Goal: Task Accomplishment & Management: Manage account settings

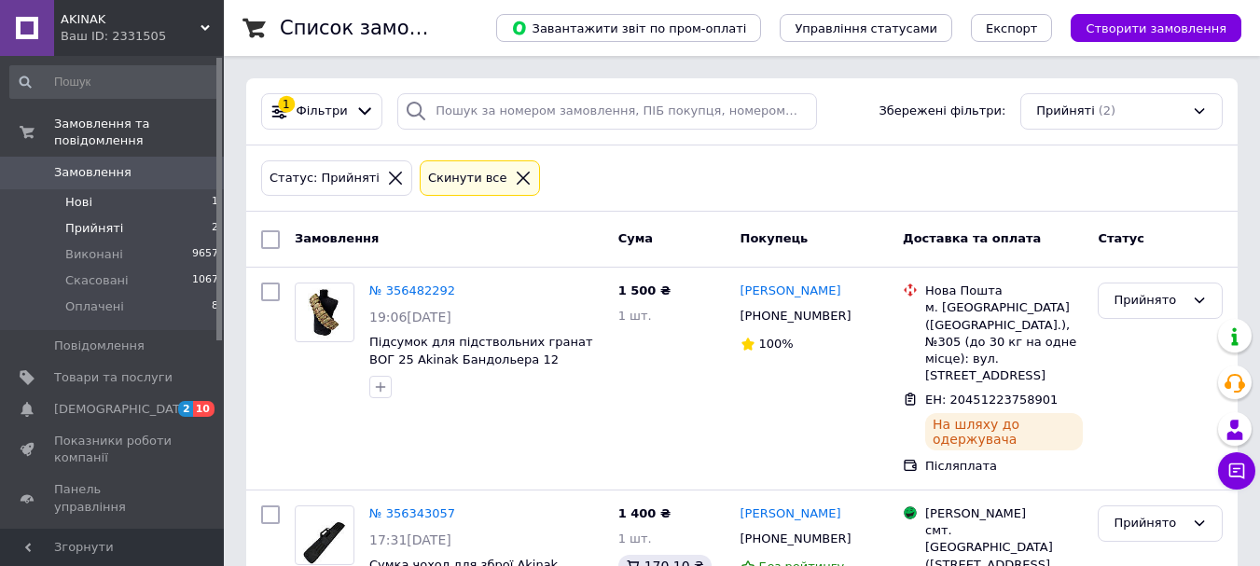
click at [138, 189] on li "Нові 1" at bounding box center [114, 202] width 229 height 26
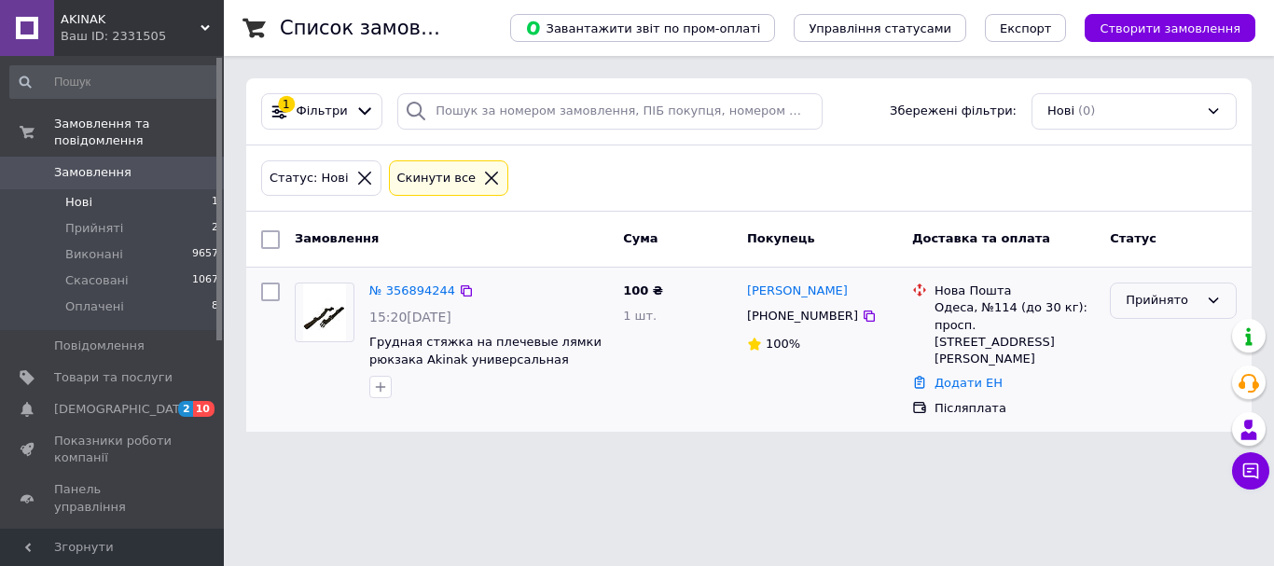
click at [1180, 311] on div "Прийнято" at bounding box center [1173, 301] width 127 height 36
click at [411, 285] on link "№ 356894244" at bounding box center [412, 291] width 86 height 14
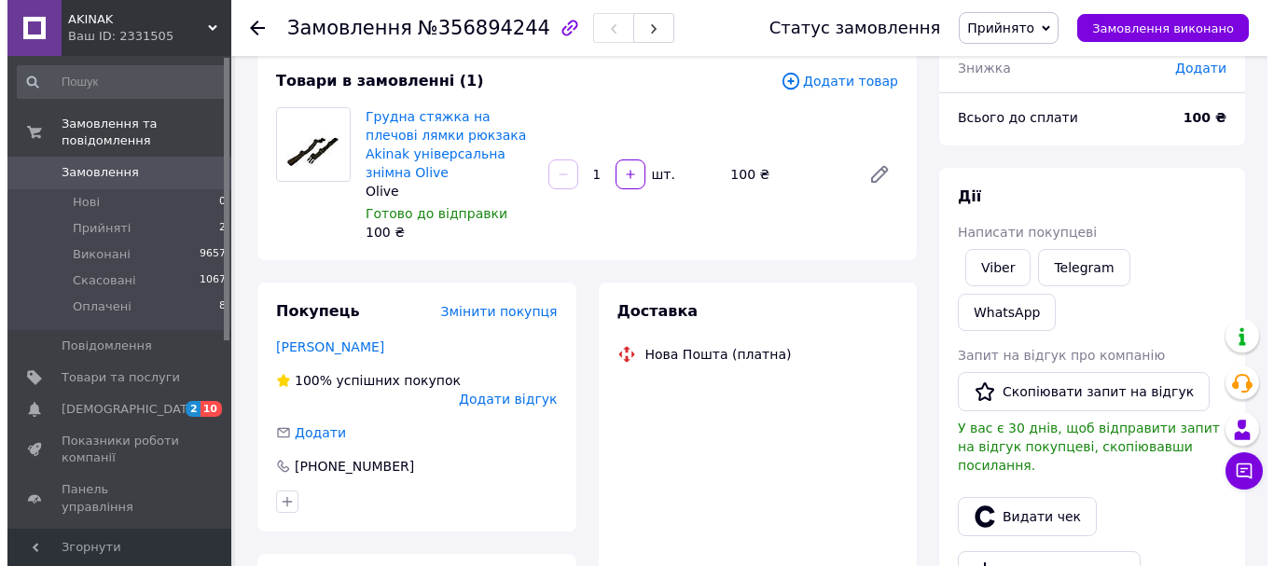
scroll to position [187, 0]
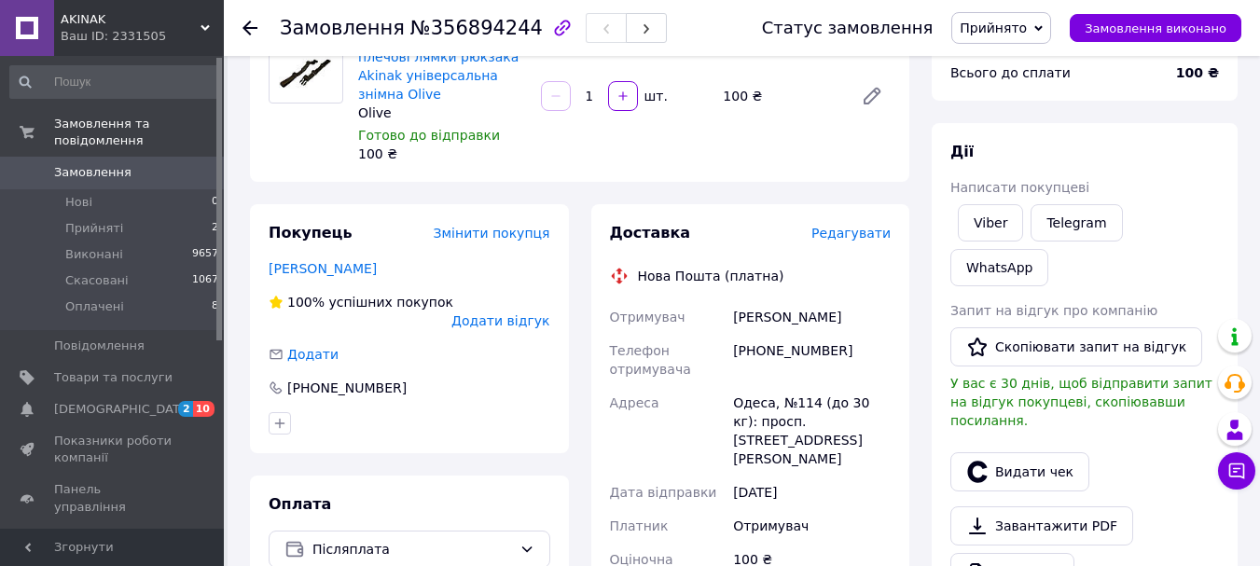
click at [839, 226] on span "Редагувати" at bounding box center [851, 233] width 79 height 15
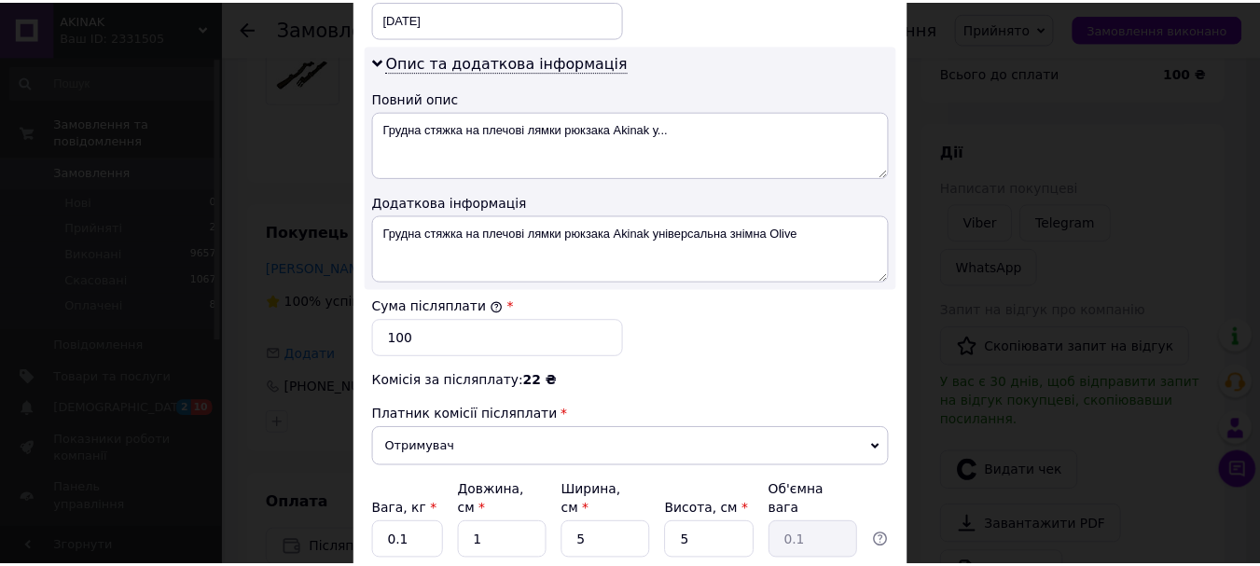
scroll to position [1085, 0]
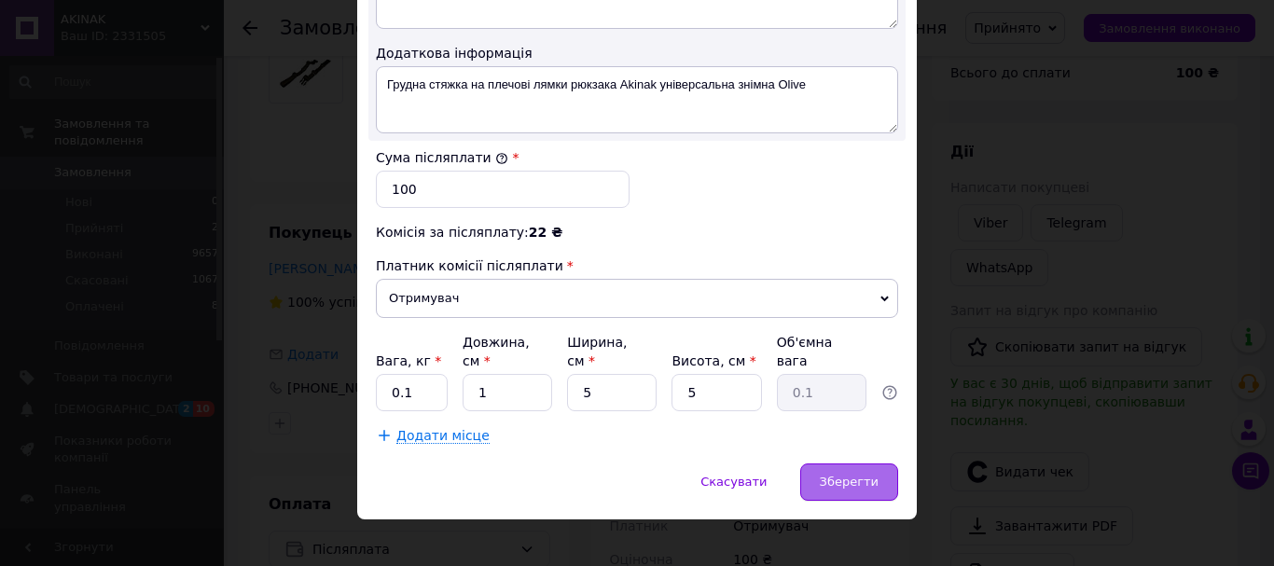
click at [834, 475] on span "Зберегти" at bounding box center [849, 482] width 59 height 14
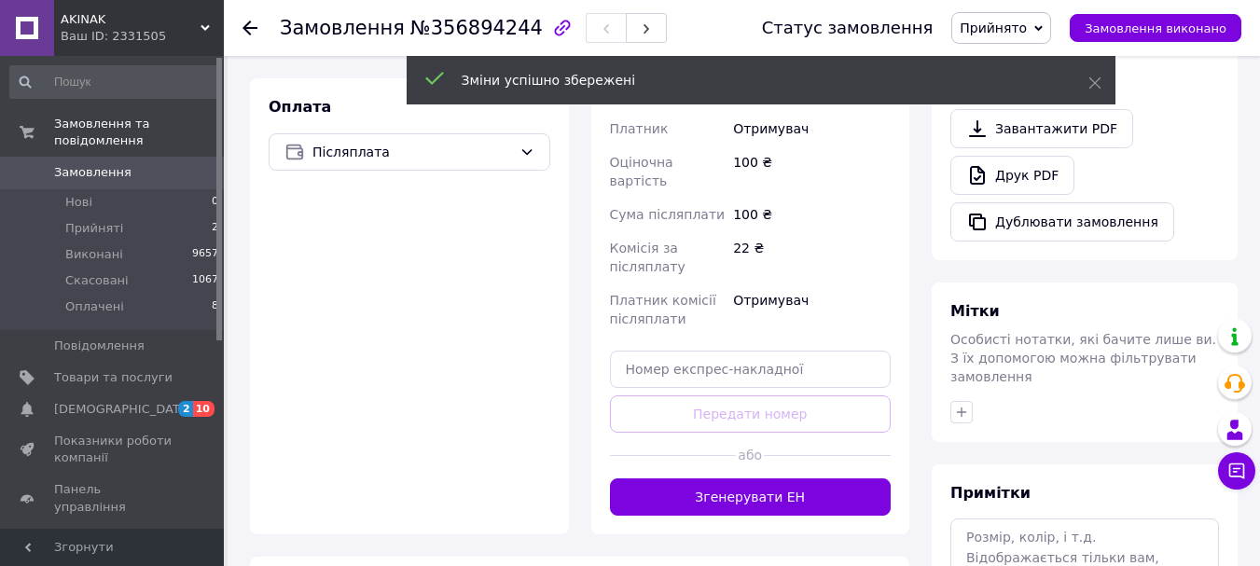
scroll to position [653, 0]
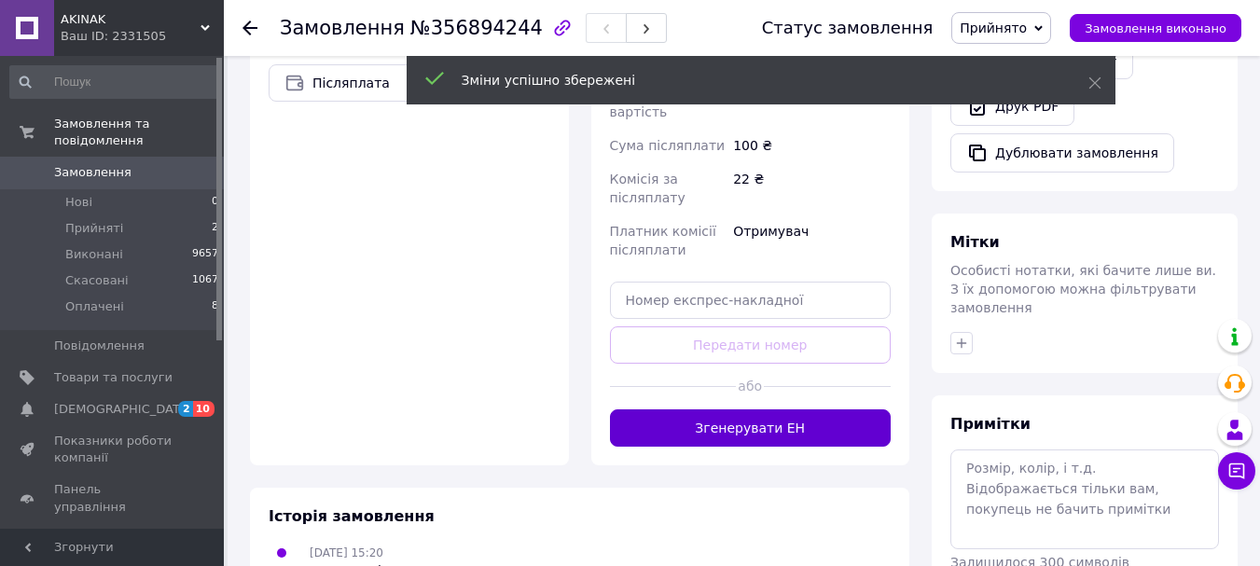
click at [779, 409] on button "Згенерувати ЕН" at bounding box center [751, 427] width 282 height 37
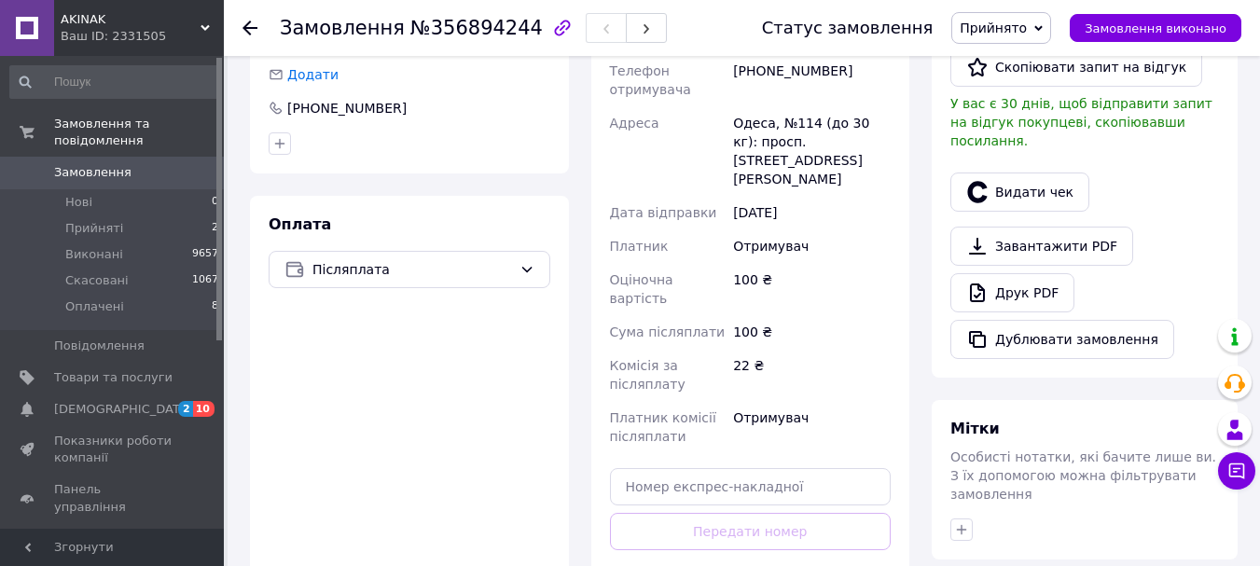
scroll to position [187, 0]
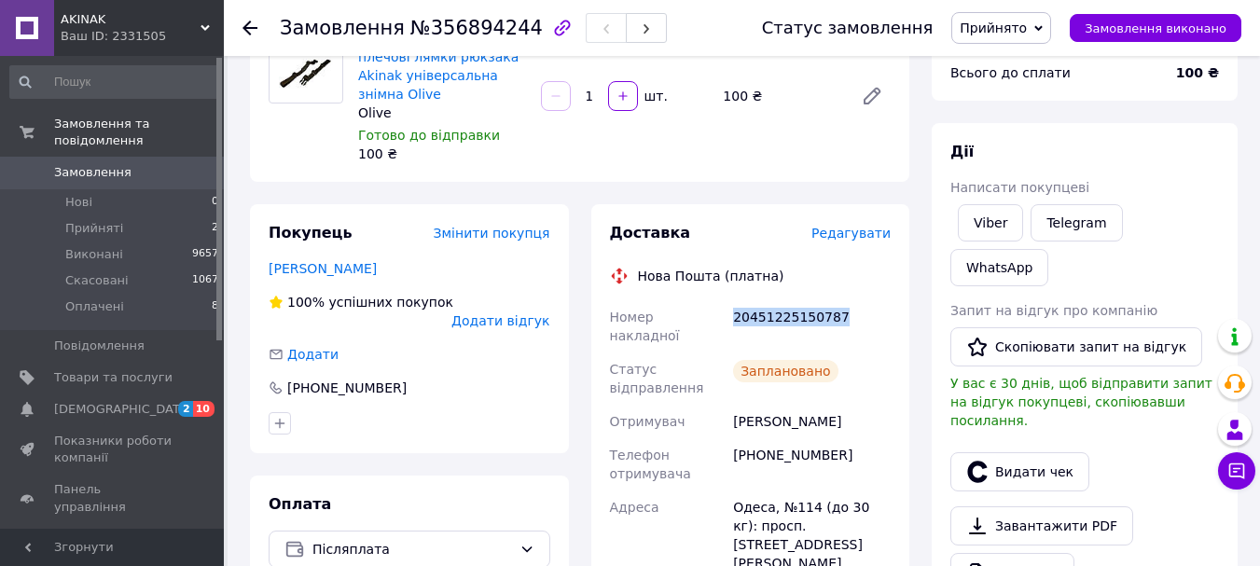
drag, startPoint x: 830, startPoint y: 295, endPoint x: 750, endPoint y: 296, distance: 80.2
copy div "Номер накладної 20451225150787"
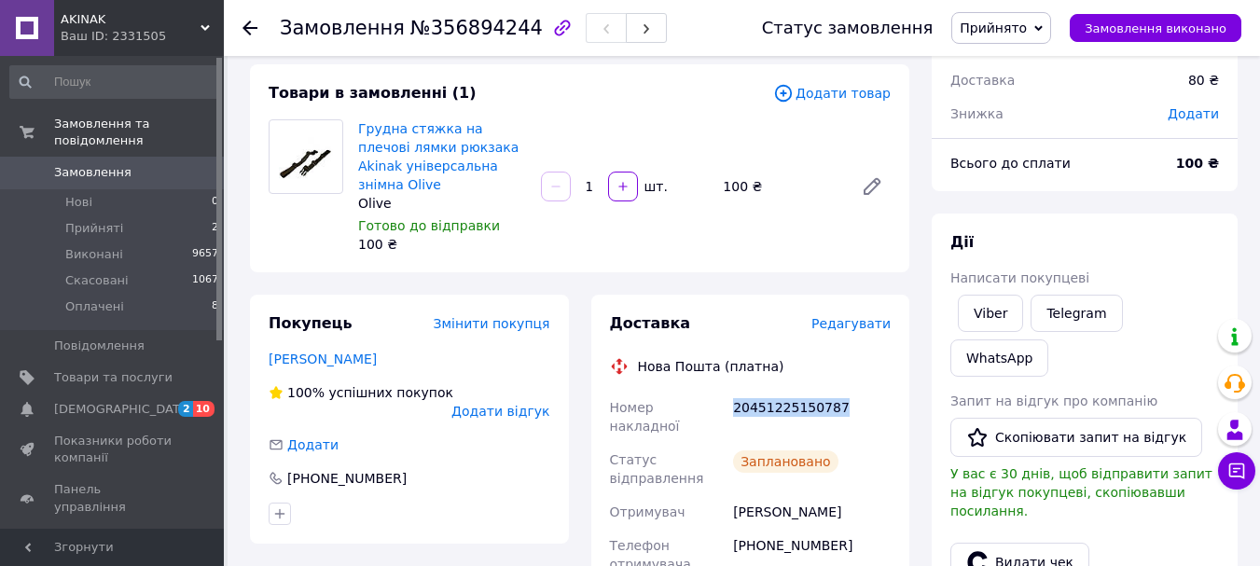
scroll to position [373, 0]
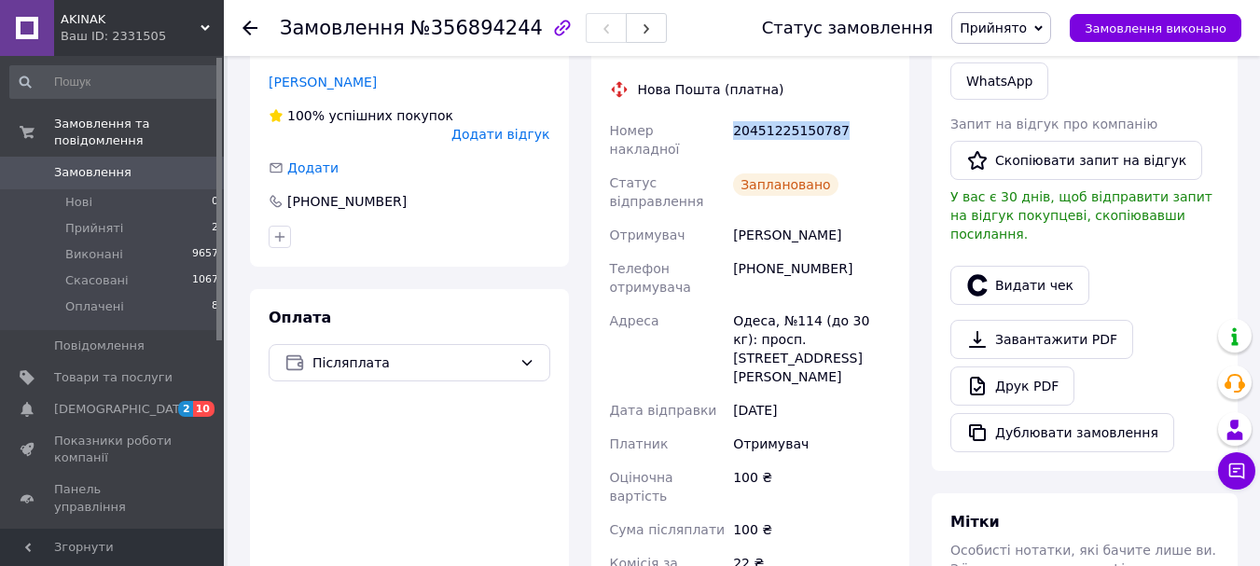
click at [877, 114] on div "20451225150787" at bounding box center [811, 140] width 165 height 52
drag, startPoint x: 854, startPoint y: 108, endPoint x: 754, endPoint y: 105, distance: 100.8
click at [739, 114] on div "20451225150787" at bounding box center [811, 140] width 165 height 52
click at [729, 115] on div "20451225150787" at bounding box center [811, 140] width 165 height 52
drag, startPoint x: 729, startPoint y: 115, endPoint x: 884, endPoint y: 106, distance: 155.1
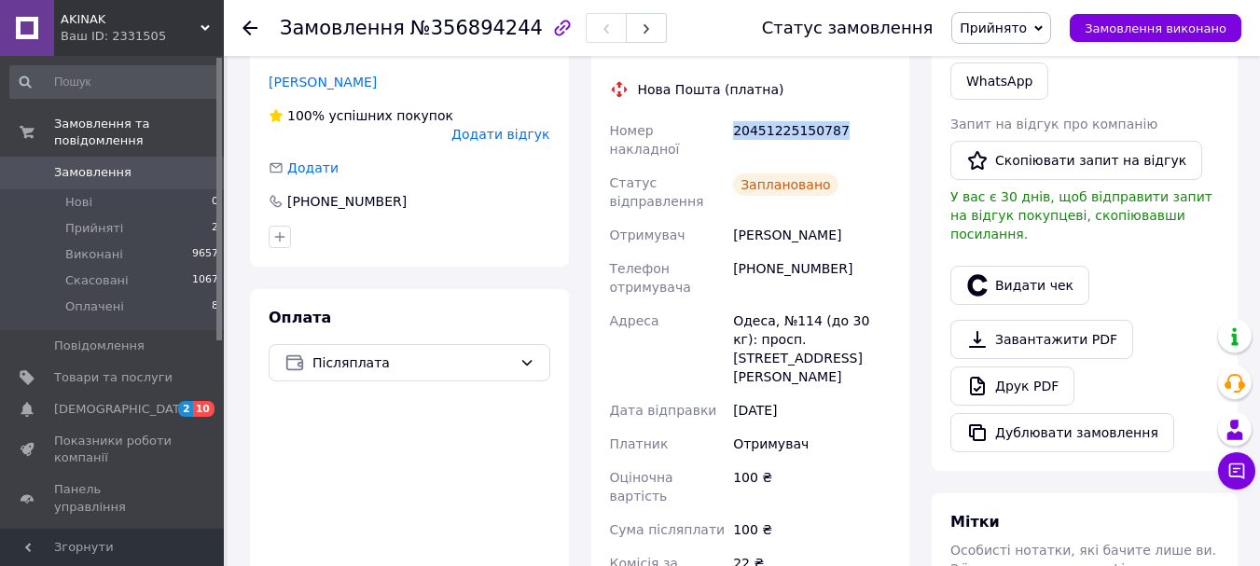
click at [884, 114] on div "20451225150787" at bounding box center [811, 140] width 165 height 52
copy div "20451225150787"
click at [136, 215] on li "Прийняті 2" at bounding box center [114, 228] width 229 height 26
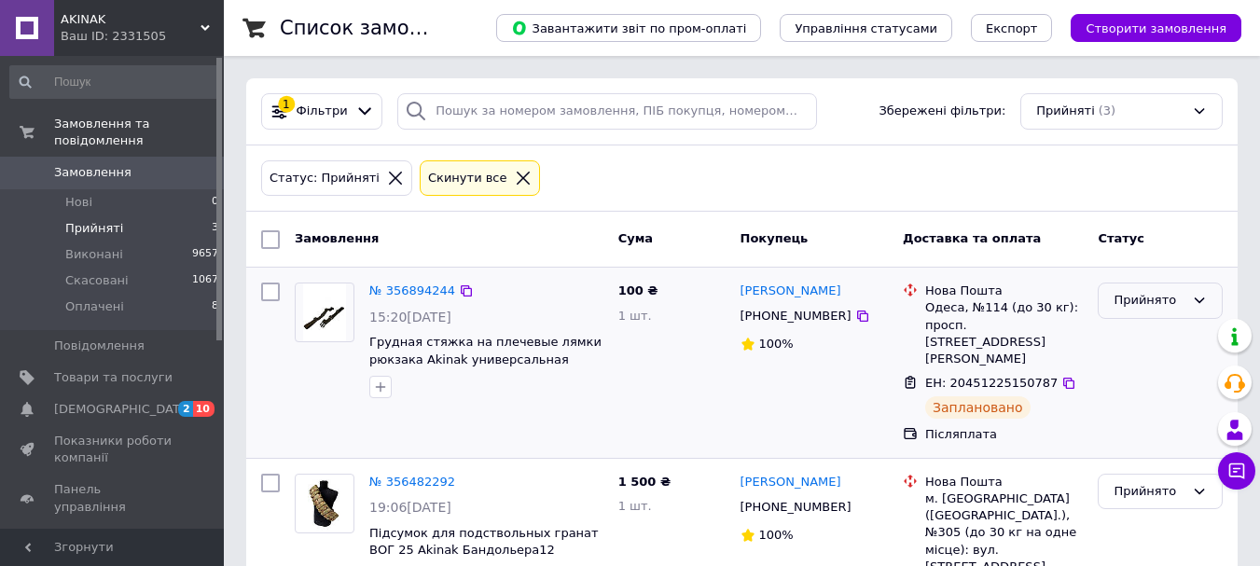
click at [1159, 302] on div "Прийнято" at bounding box center [1149, 301] width 71 height 20
click at [1150, 334] on li "Виконано" at bounding box center [1160, 340] width 123 height 35
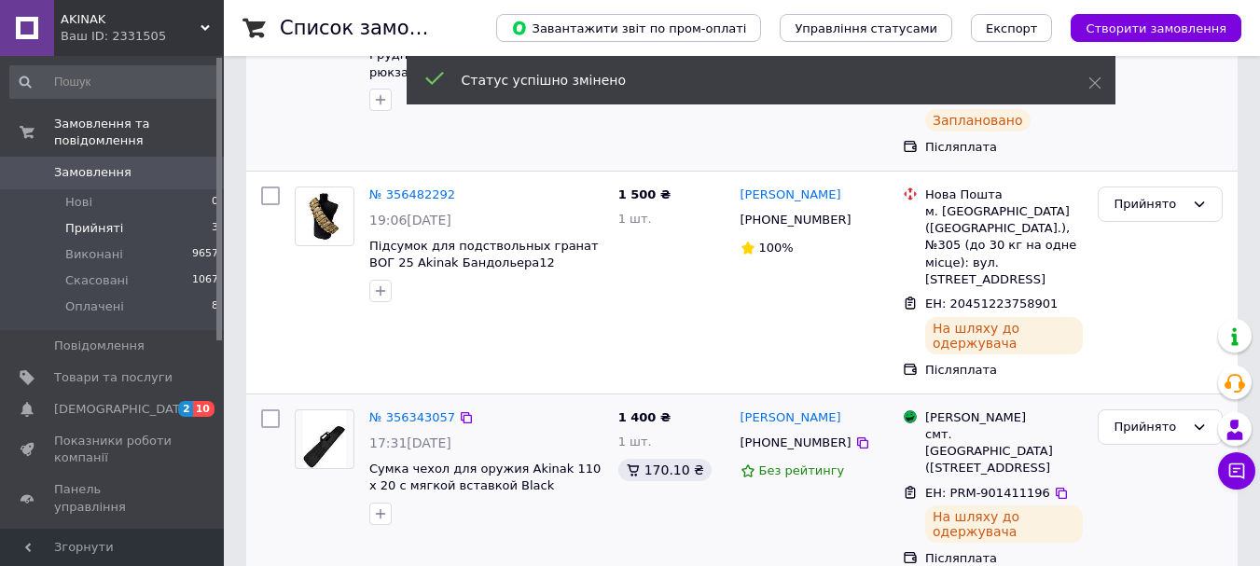
scroll to position [292, 0]
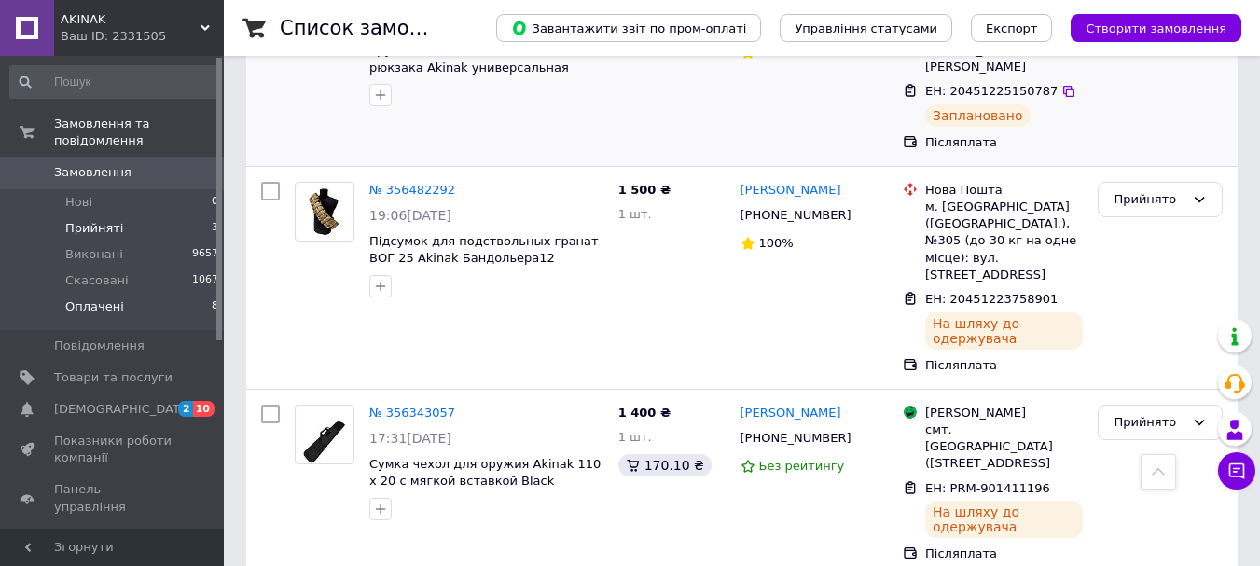
click at [189, 297] on li "Оплачені 8" at bounding box center [114, 311] width 229 height 35
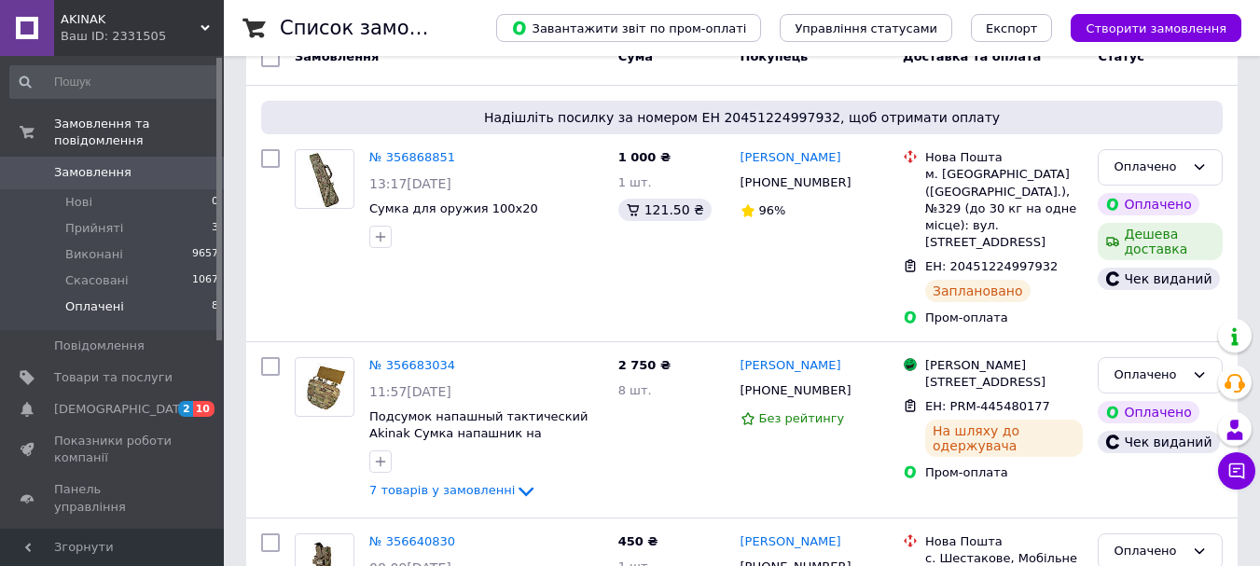
scroll to position [89, 0]
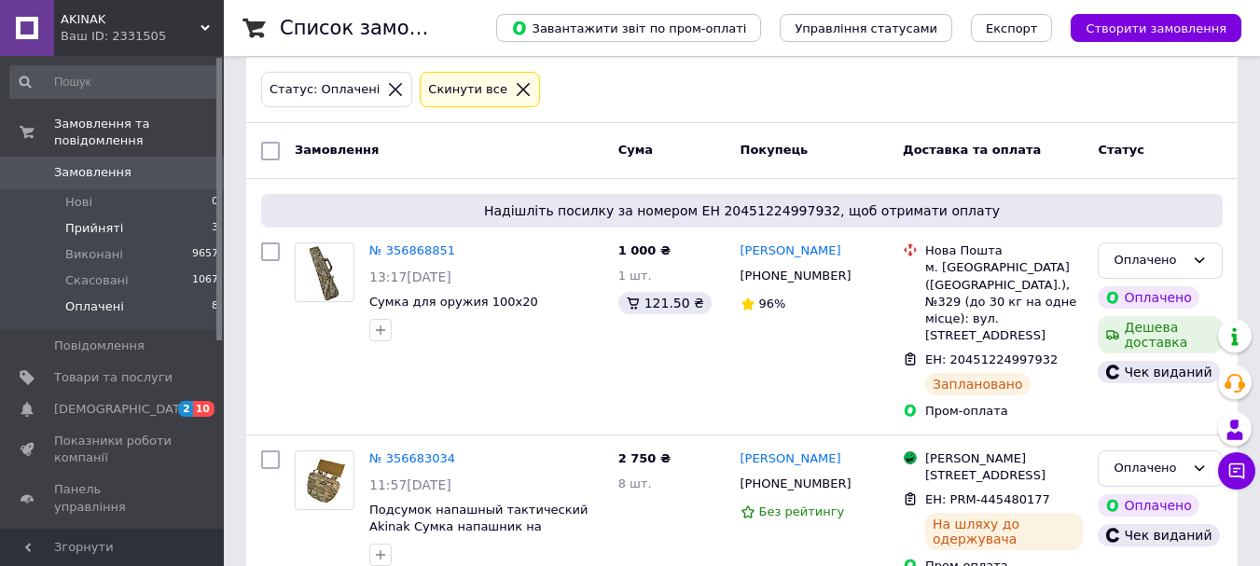
click at [214, 215] on li "Прийняті 3" at bounding box center [114, 228] width 229 height 26
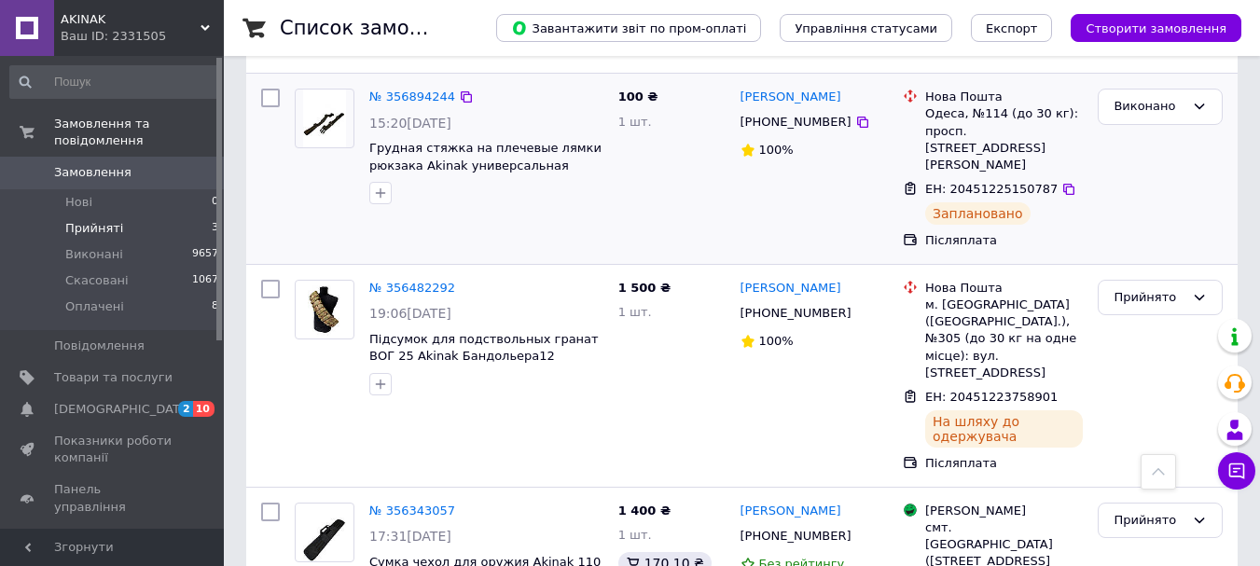
scroll to position [105, 0]
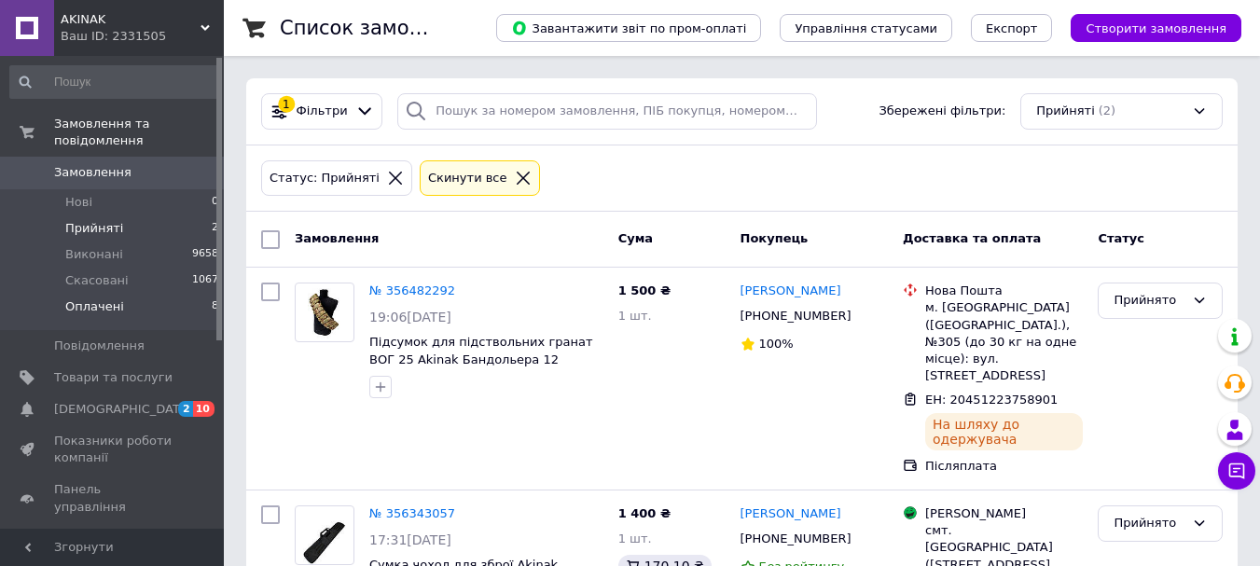
click at [166, 294] on li "Оплачені 8" at bounding box center [114, 311] width 229 height 35
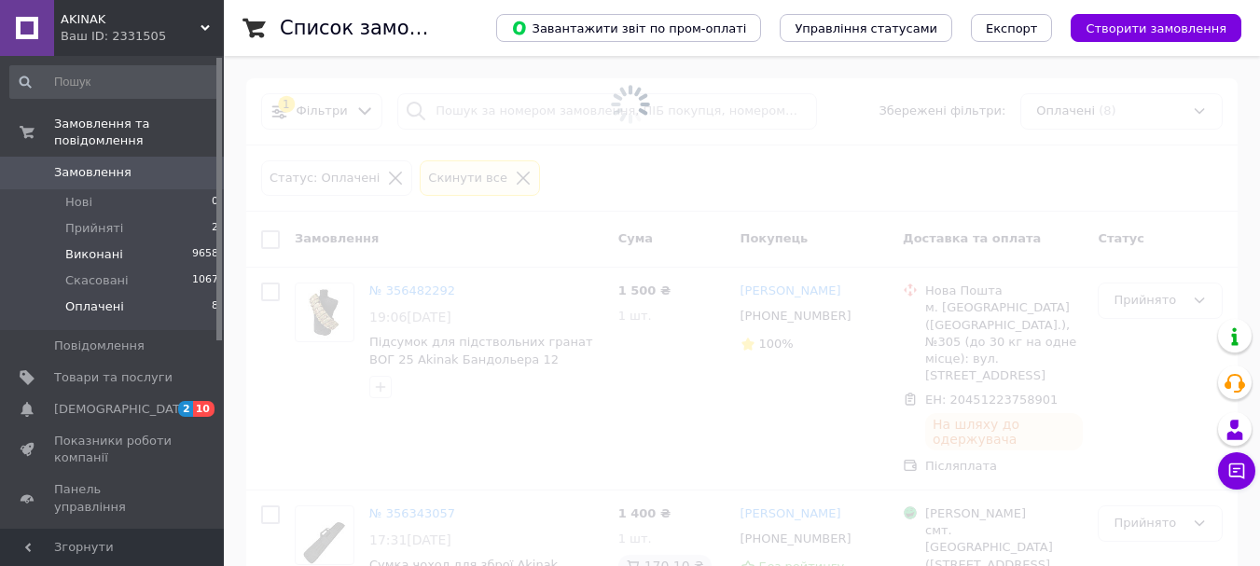
click at [154, 242] on li "Виконані 9658" at bounding box center [114, 255] width 229 height 26
